Goal: Check status

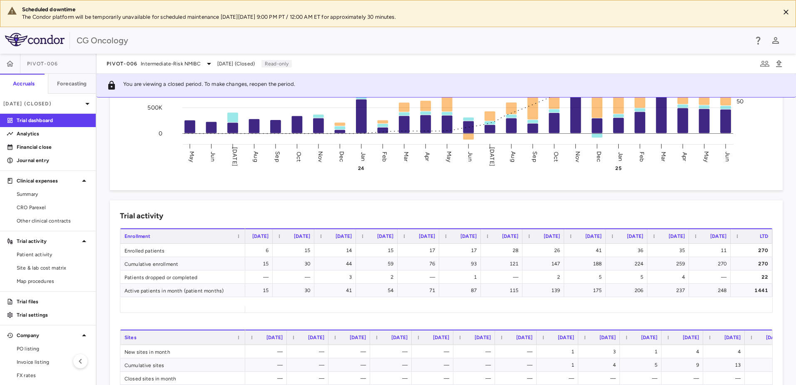
scroll to position [0, 603]
